Goal: Check status: Check status

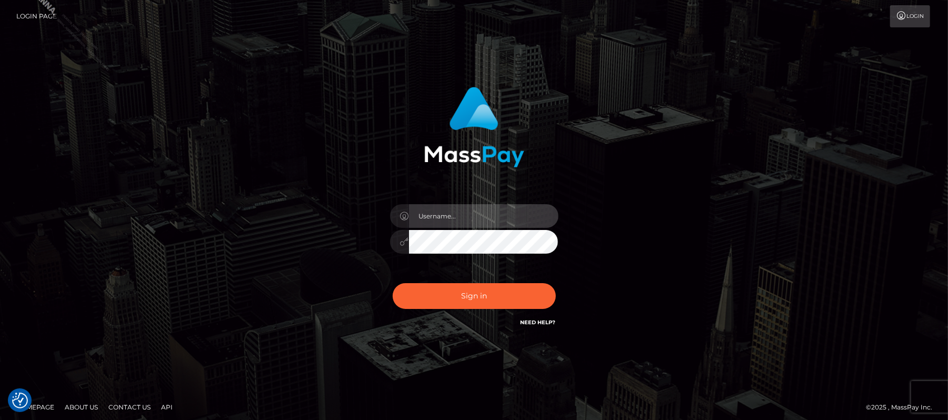
type input "Carmel.megabonanza"
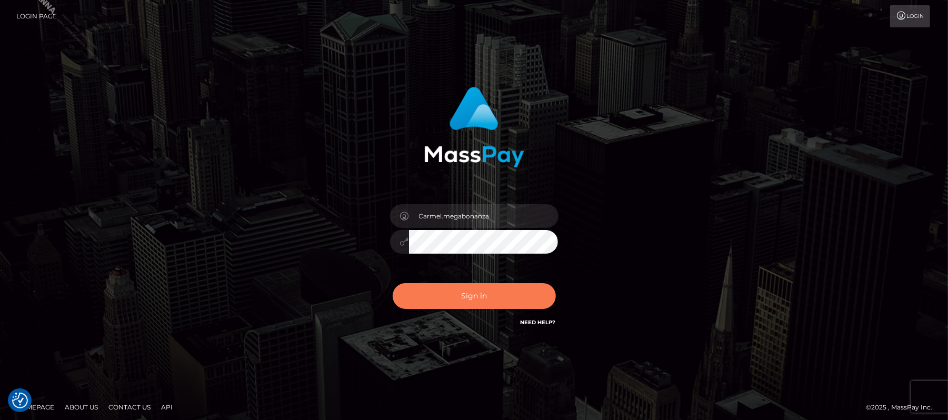
click at [451, 299] on button "Sign in" at bounding box center [474, 296] width 163 height 26
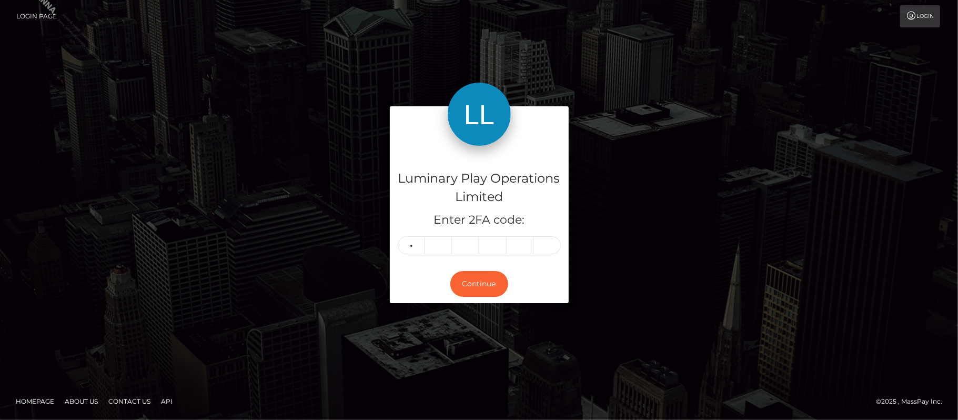
type input "7"
type input "5"
type input "3"
type input "8"
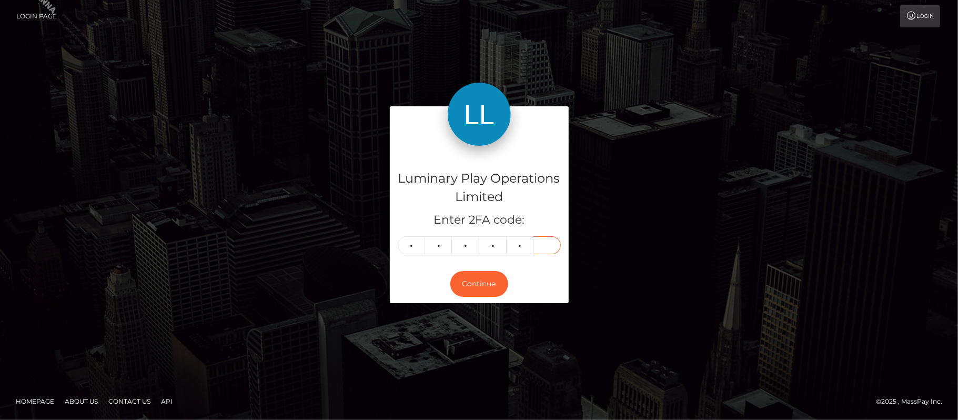
type input "4"
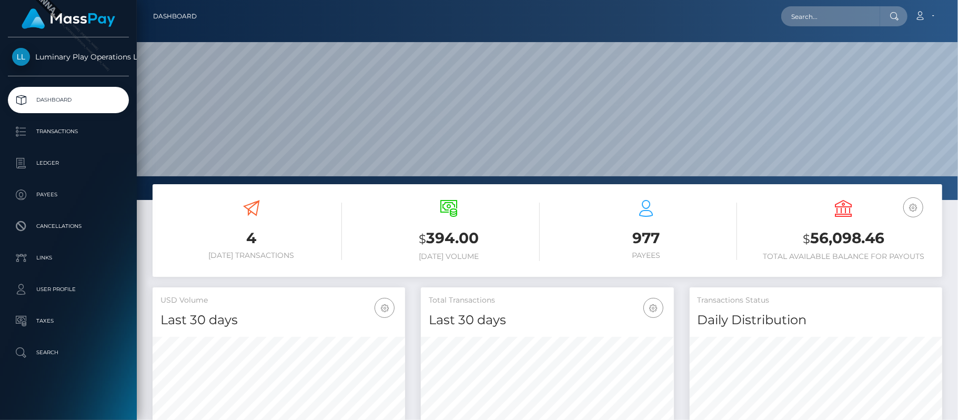
scroll to position [186, 253]
click at [849, 233] on h3 "$ 56,098.46" at bounding box center [844, 239] width 182 height 22
click at [850, 233] on h3 "$ 56,098.46" at bounding box center [844, 239] width 182 height 22
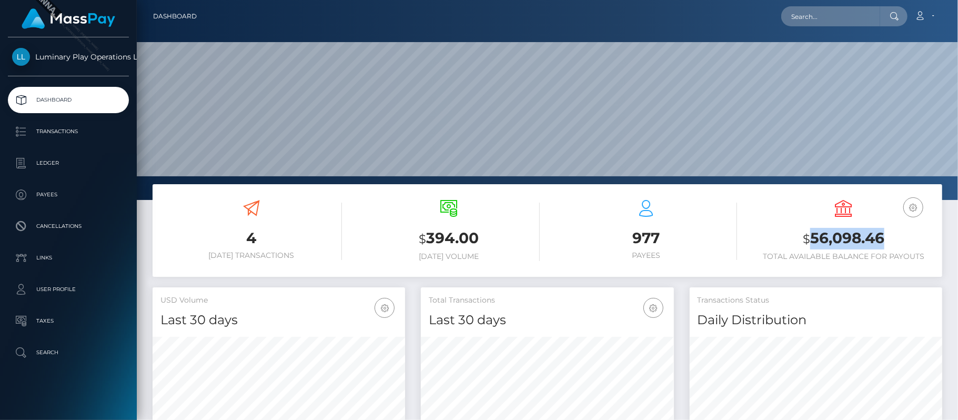
click at [850, 233] on h3 "$ 56,098.46" at bounding box center [844, 239] width 182 height 22
